Goal: Task Accomplishment & Management: Manage account settings

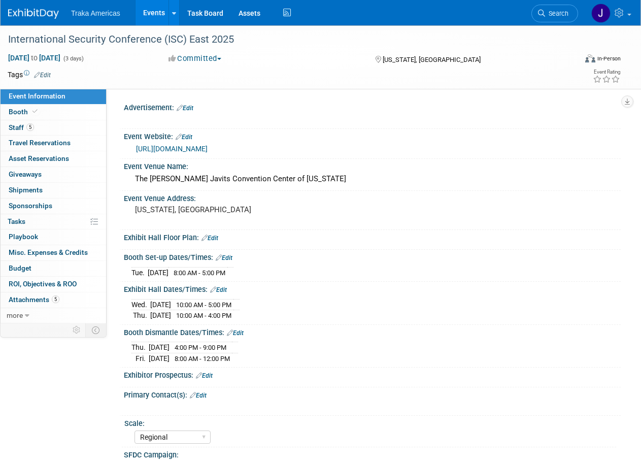
select select "Regional"
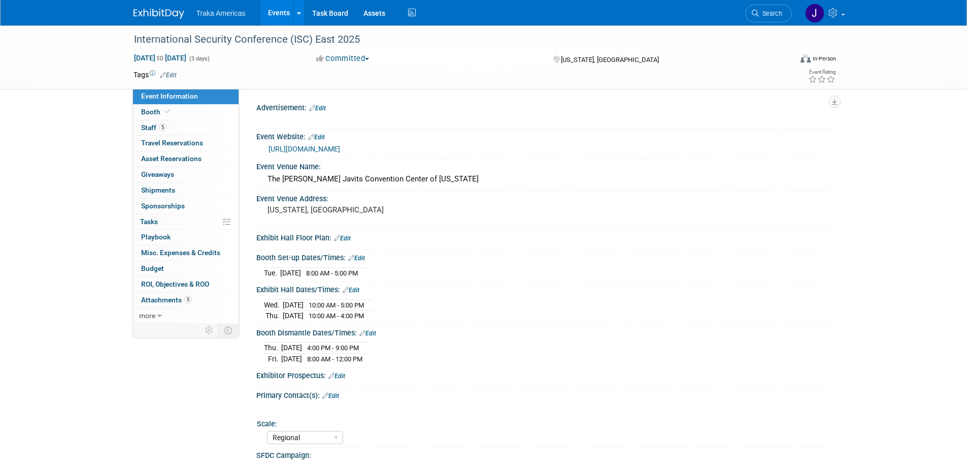
click at [167, 13] on img at bounding box center [159, 14] width 51 height 10
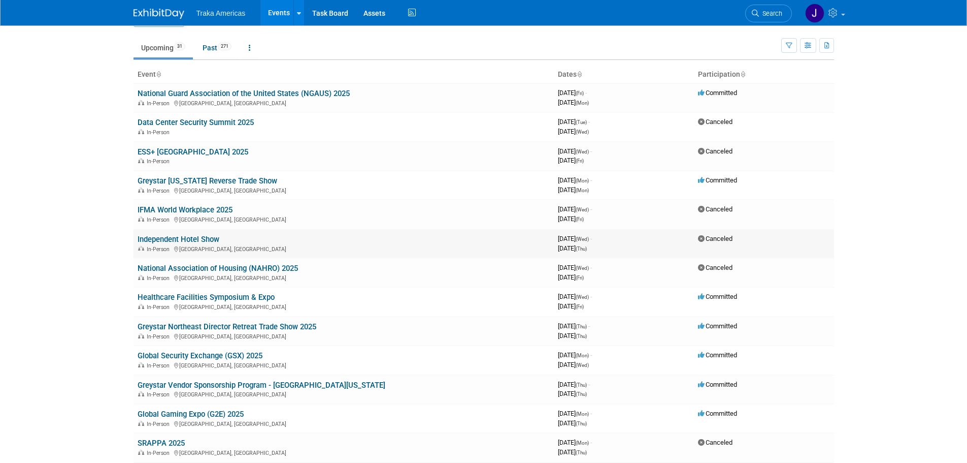
scroll to position [51, 0]
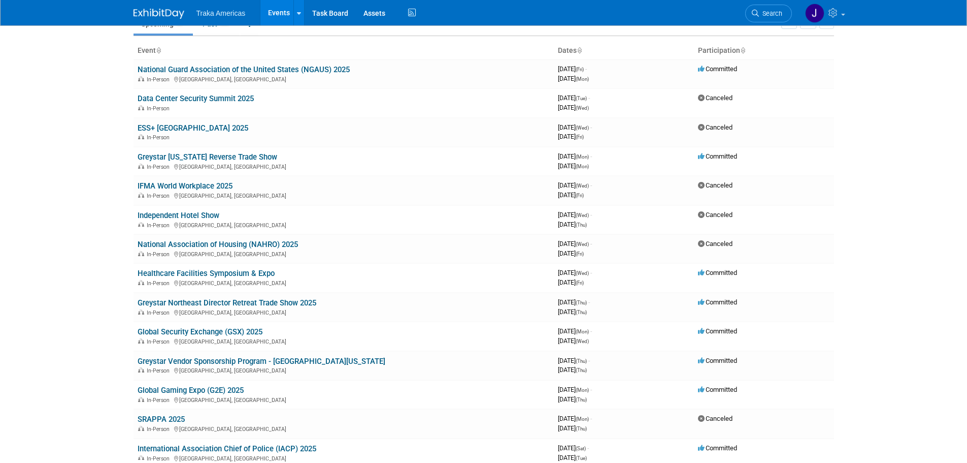
click at [232, 333] on link "Global Security Exchange (GSX) 2025" at bounding box center [200, 331] width 125 height 9
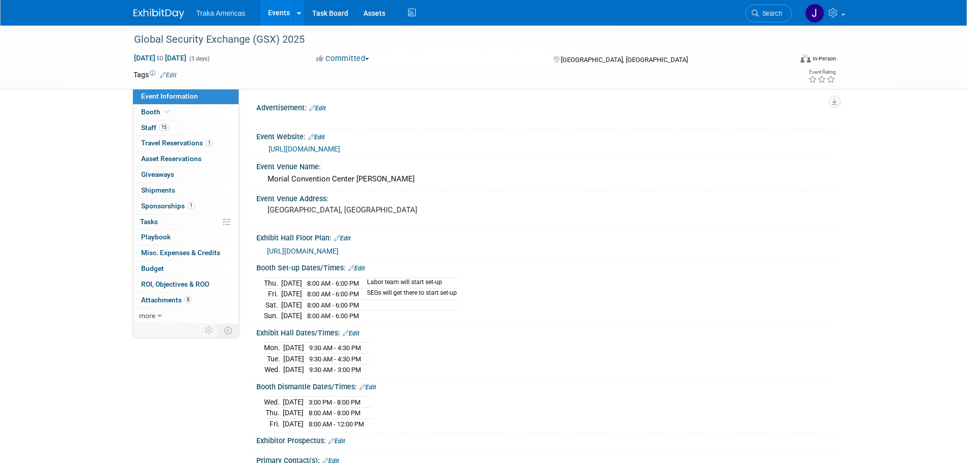
select select "National"
click at [299, 148] on link "https://www.gsx.org/" at bounding box center [305, 149] width 72 height 8
click at [284, 146] on link "https://www.gsx.org/" at bounding box center [305, 149] width 72 height 8
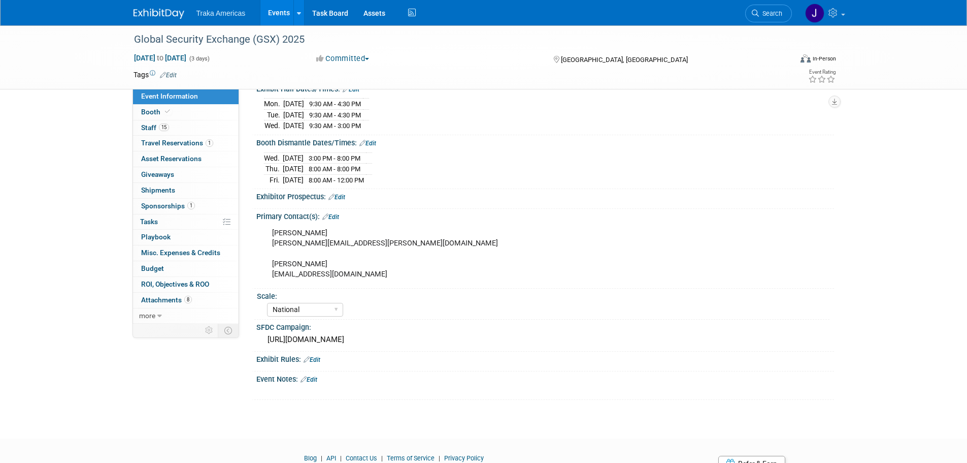
scroll to position [254, 0]
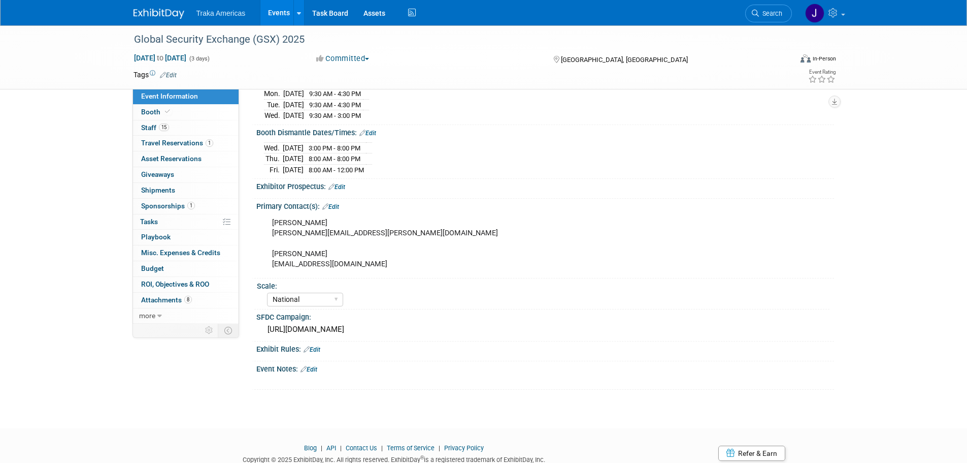
click at [316, 347] on link "Edit" at bounding box center [312, 349] width 17 height 7
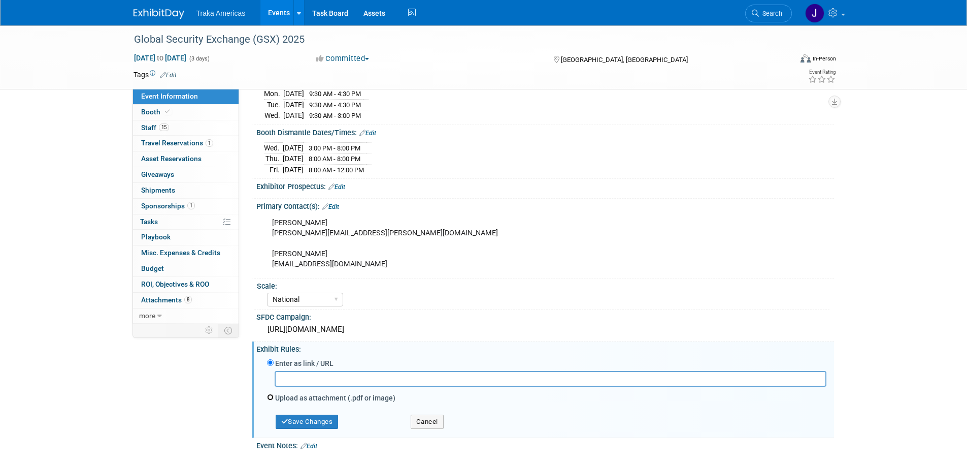
click at [271, 393] on input "Upload as attachment (.pdf or image)" at bounding box center [270, 396] width 7 height 7
radio input "true"
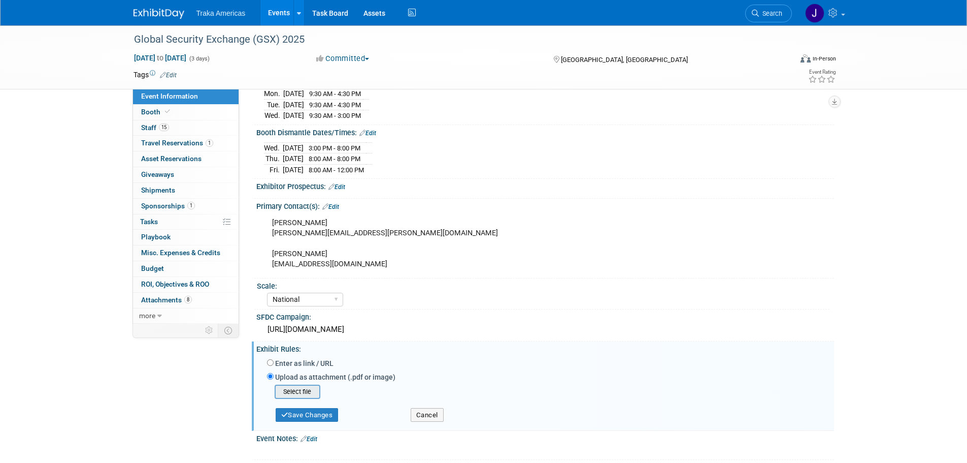
click at [286, 386] on input "file" at bounding box center [259, 391] width 121 height 12
click at [313, 404] on button "Save Changes" at bounding box center [307, 411] width 63 height 14
